Goal: Task Accomplishment & Management: Manage account settings

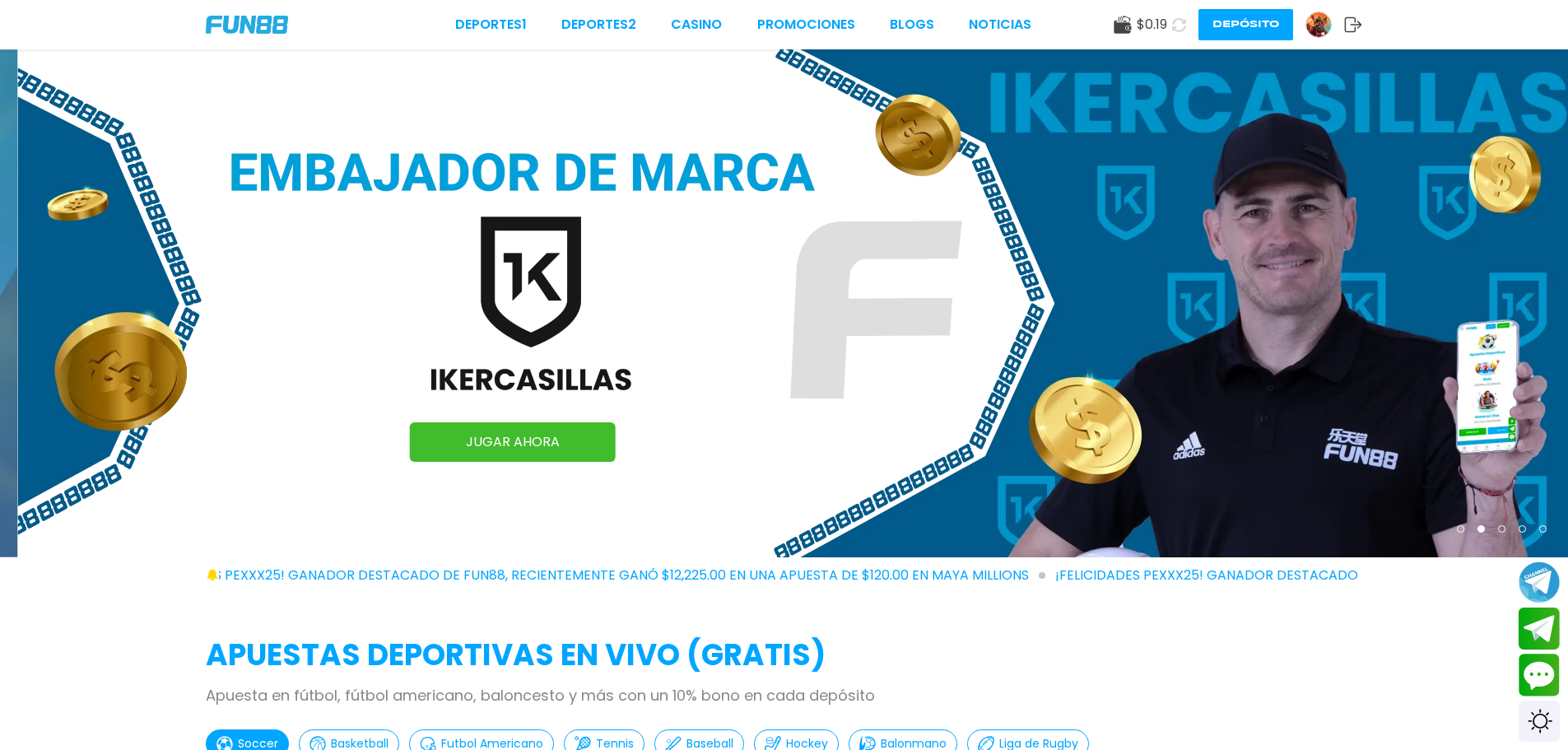
click at [1317, 28] on img at bounding box center [1318, 25] width 25 height 25
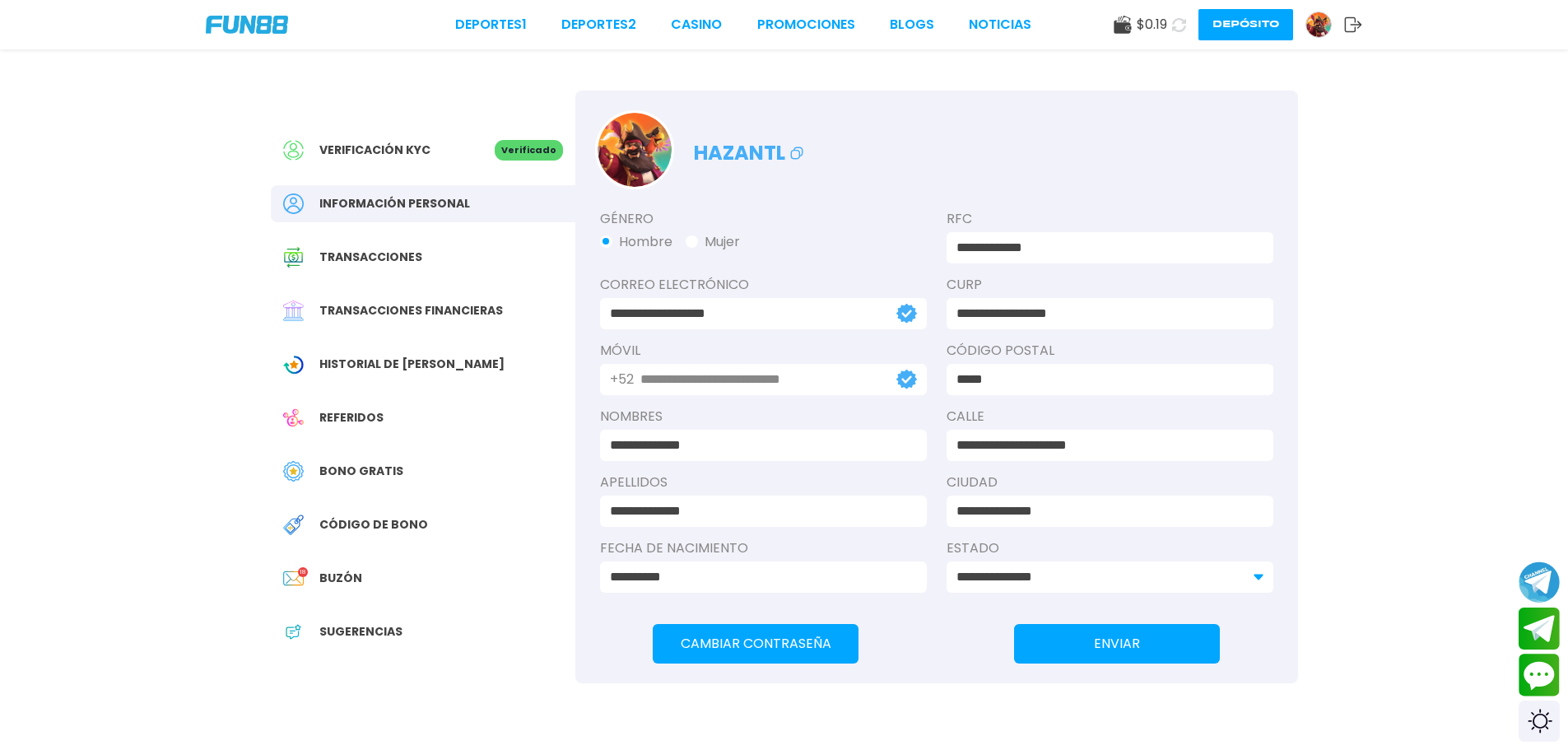
click at [330, 593] on div "Buzón 18" at bounding box center [423, 578] width 305 height 37
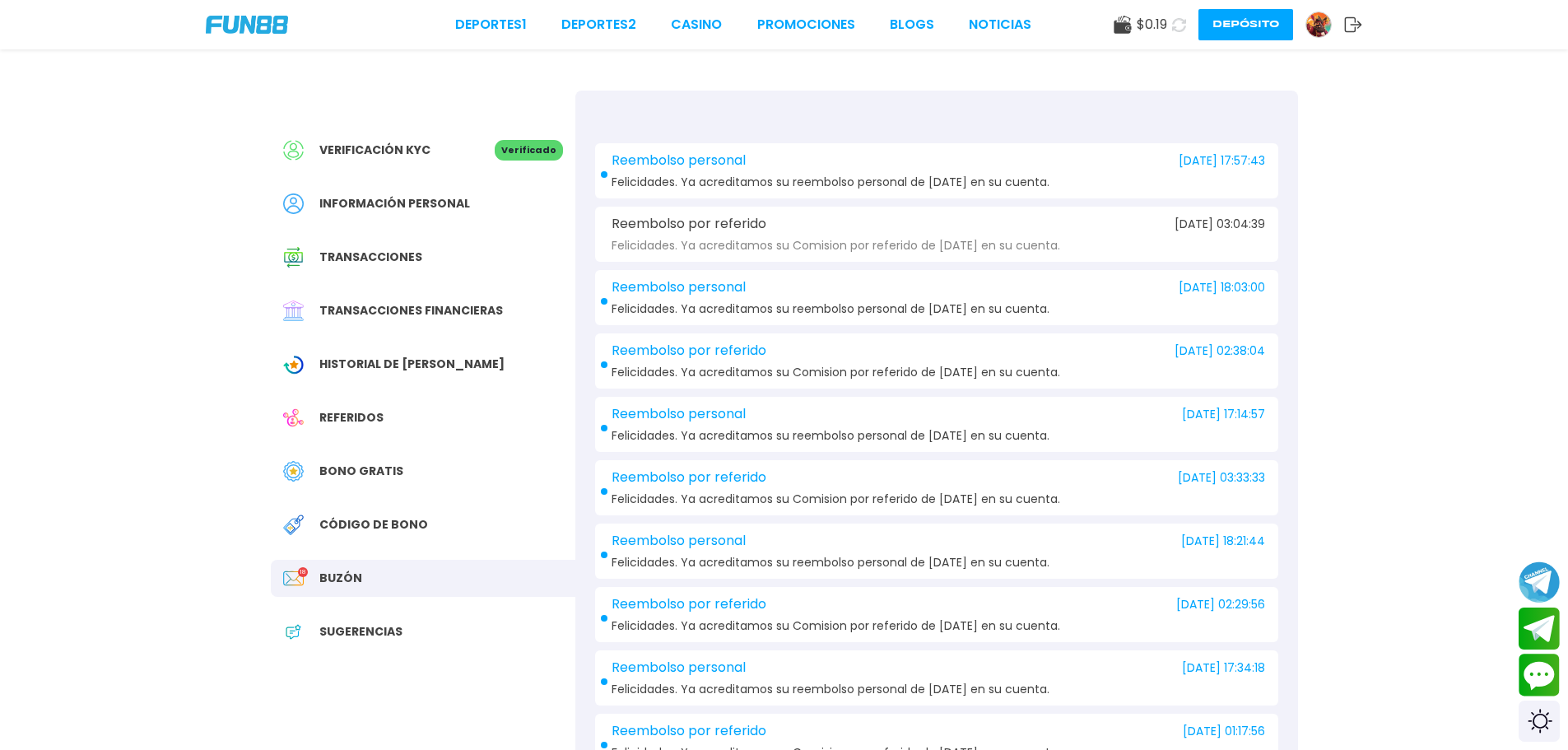
drag, startPoint x: 472, startPoint y: 294, endPoint x: 464, endPoint y: 288, distance: 10.0
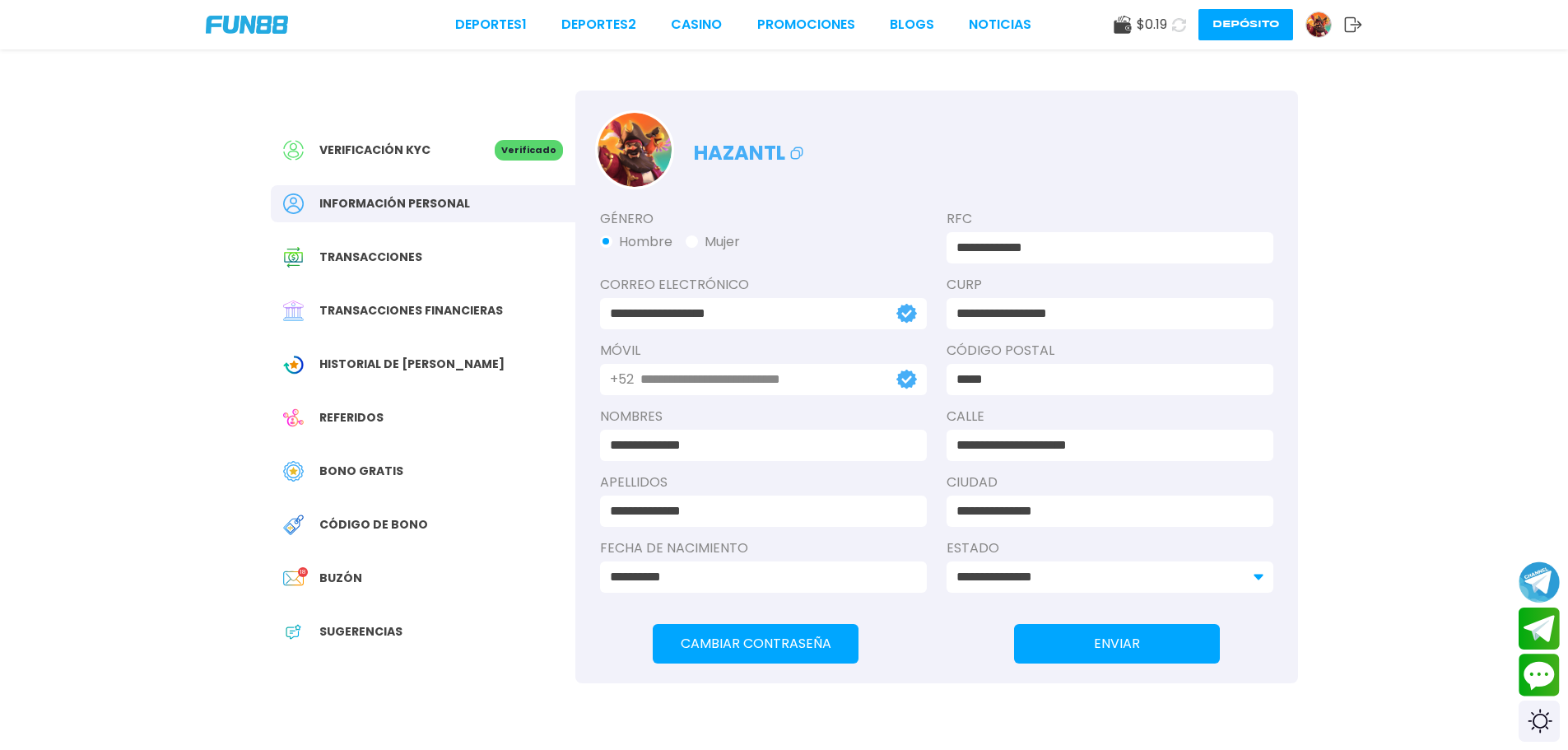
drag, startPoint x: 488, startPoint y: 336, endPoint x: 496, endPoint y: 333, distance: 8.5
